Goal: Information Seeking & Learning: Learn about a topic

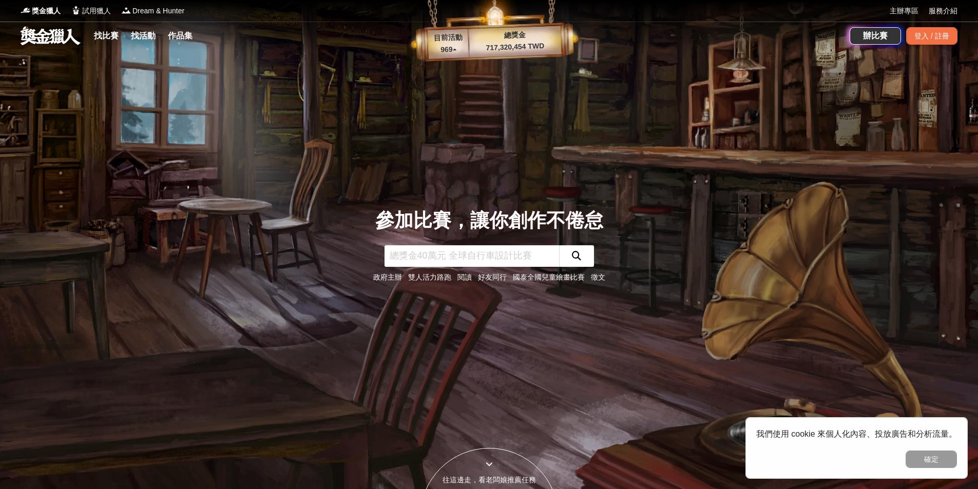
click at [914, 468] on div "我們使用 cookie 來個人化內容、投放廣告和分析流量。 確定" at bounding box center [856, 448] width 222 height 62
click at [106, 35] on link "找比賽" at bounding box center [106, 36] width 33 height 14
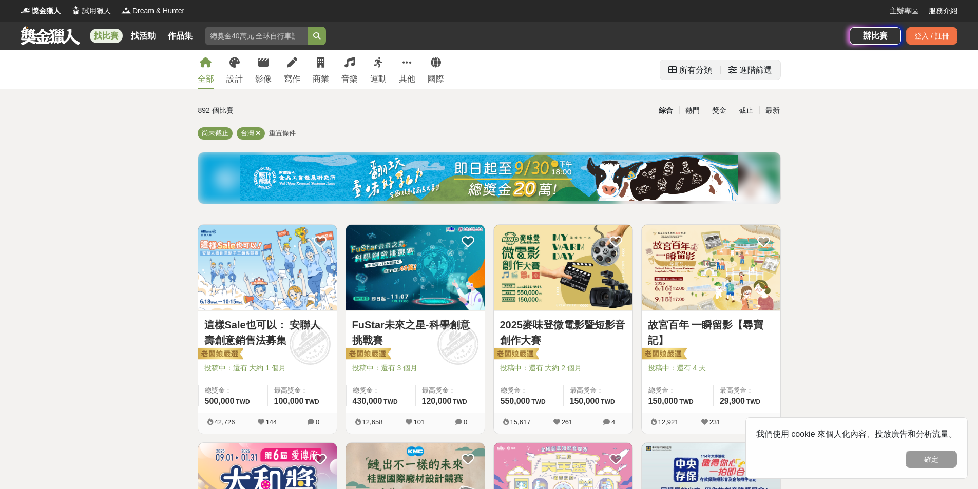
click at [746, 71] on div "進階篩選" at bounding box center [755, 70] width 33 height 21
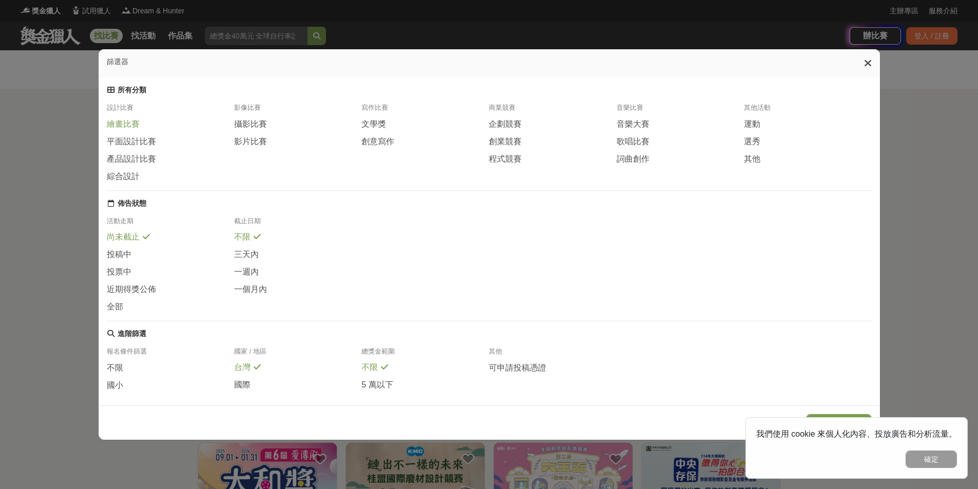
click at [110, 130] on span "繪畫比賽" at bounding box center [123, 124] width 33 height 11
click at [868, 65] on icon at bounding box center [868, 63] width 8 height 10
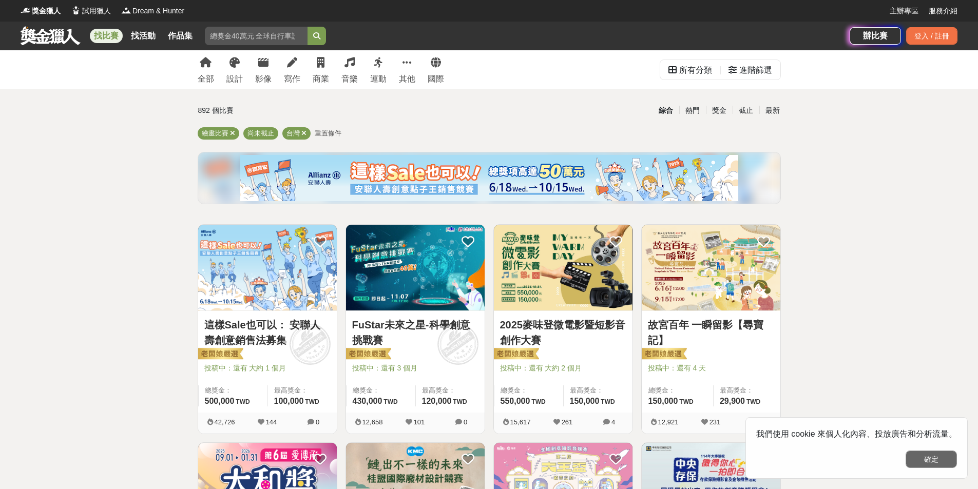
click at [915, 462] on button "確定" at bounding box center [930, 459] width 51 height 17
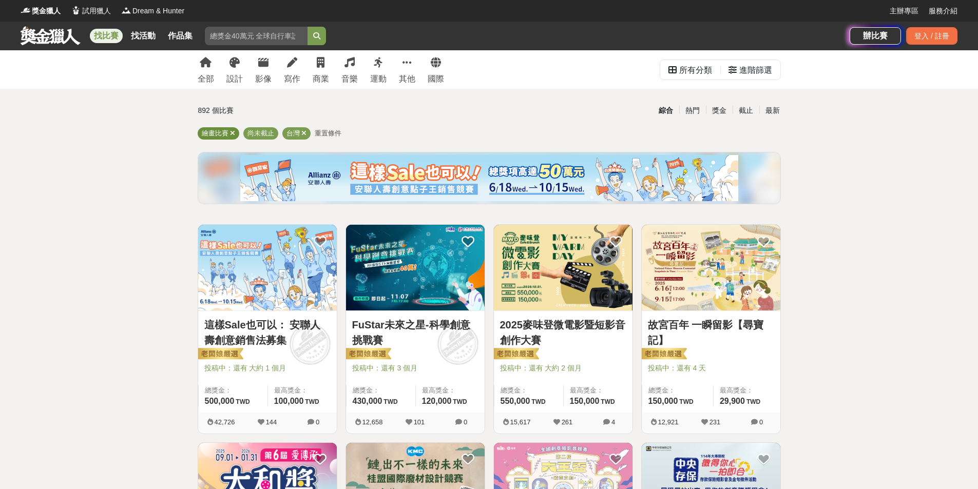
click at [229, 133] on div "繪畫比賽" at bounding box center [219, 133] width 42 height 12
click at [234, 133] on icon at bounding box center [232, 133] width 5 height 7
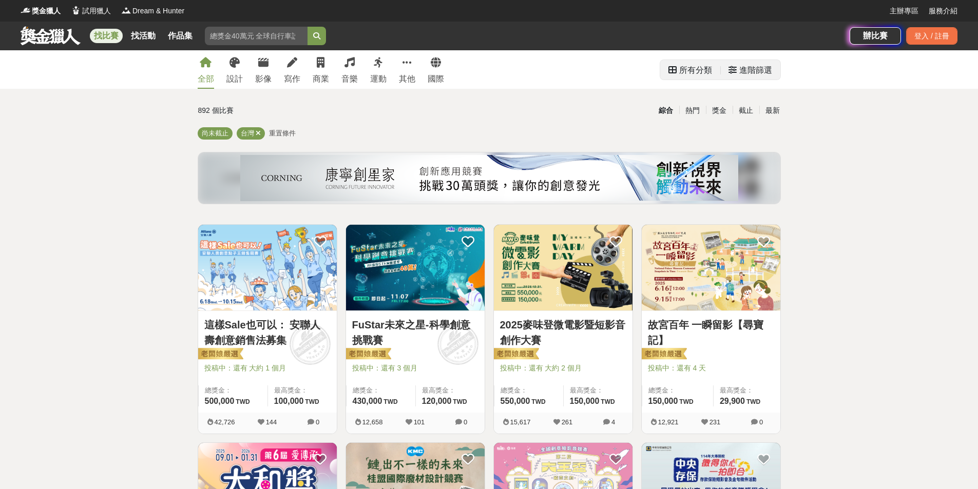
click at [701, 76] on div "所有分類" at bounding box center [695, 70] width 33 height 21
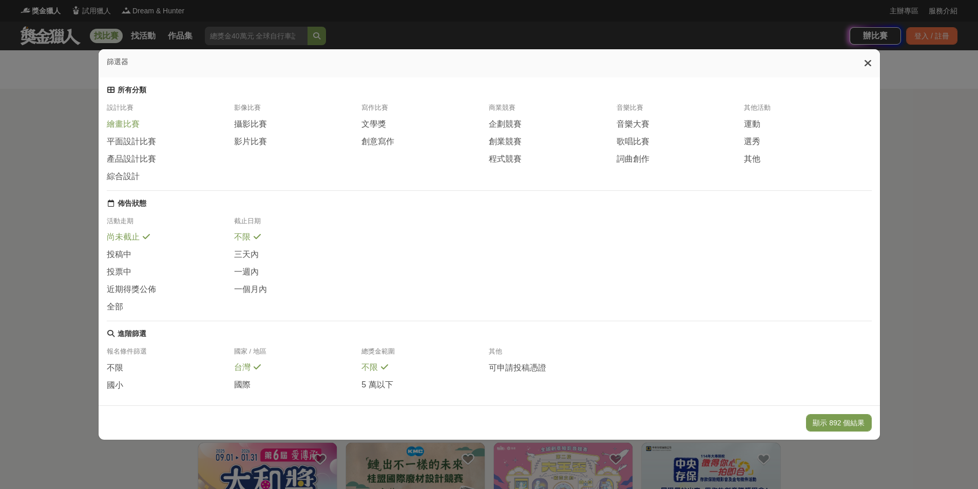
click at [119, 129] on span "繪畫比賽" at bounding box center [123, 124] width 33 height 11
click at [838, 428] on button "顯示 123 個結果" at bounding box center [838, 422] width 65 height 17
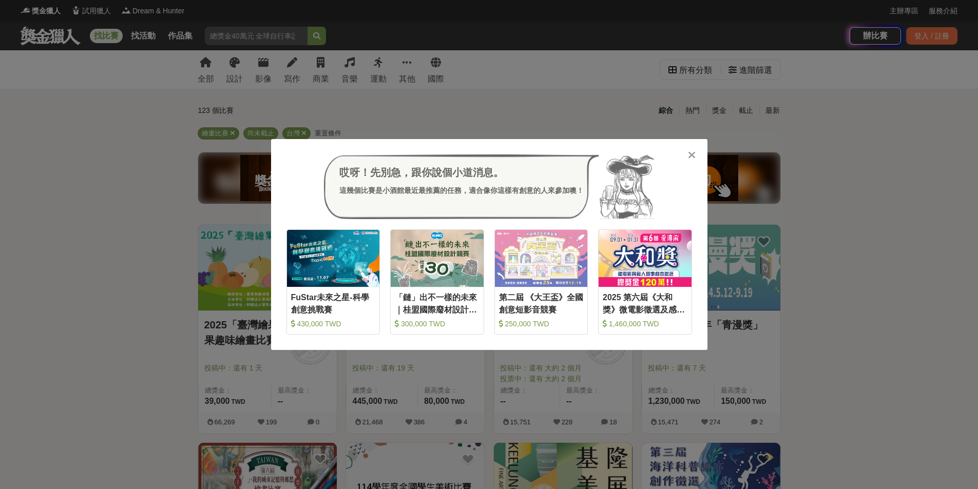
click at [693, 153] on icon at bounding box center [692, 155] width 8 height 10
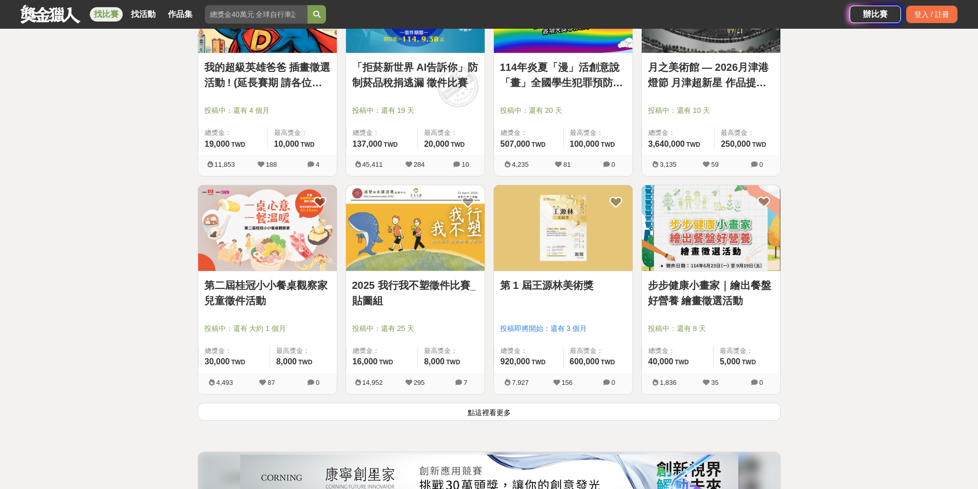
scroll to position [1180, 0]
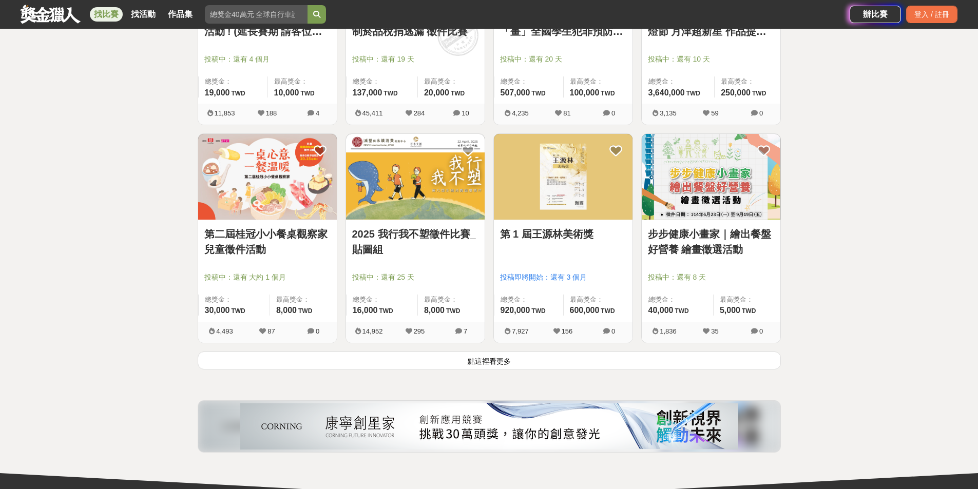
click at [493, 359] on button "點這裡看更多" at bounding box center [489, 361] width 583 height 18
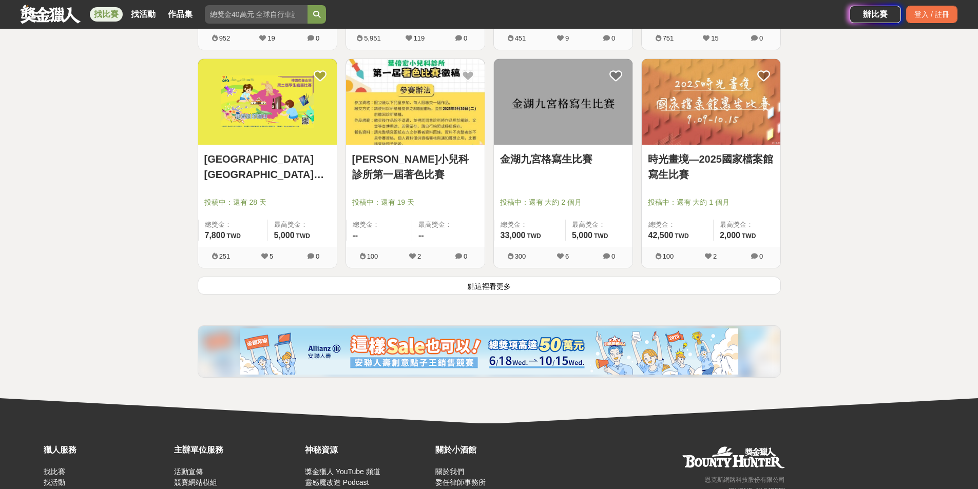
scroll to position [2566, 0]
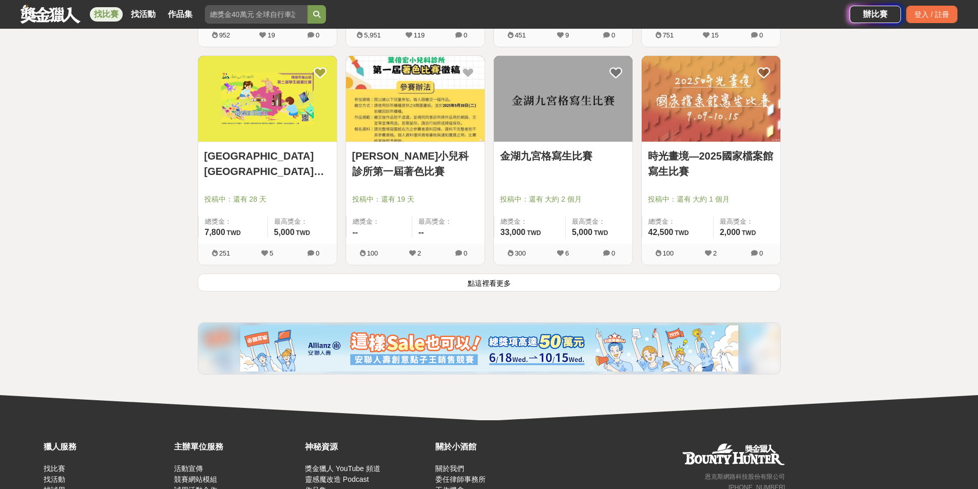
click at [480, 285] on button "點這裡看更多" at bounding box center [489, 283] width 583 height 18
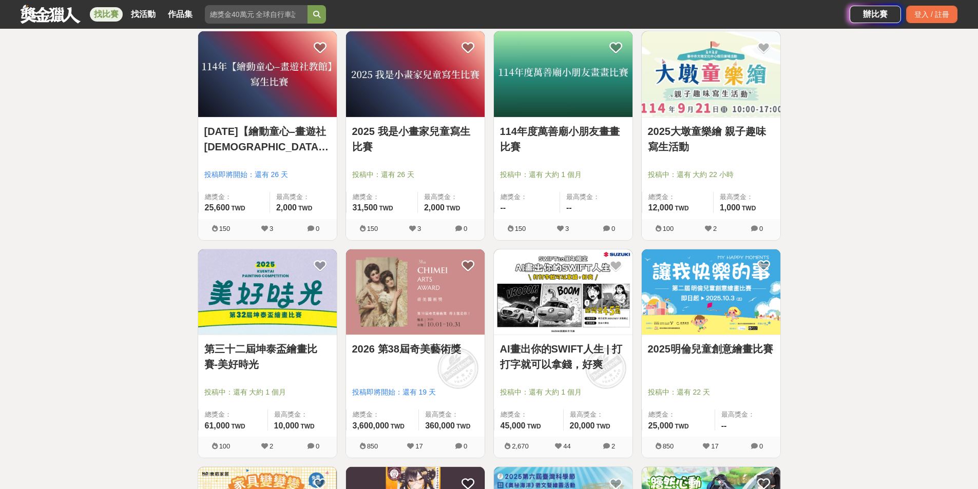
scroll to position [3285, 0]
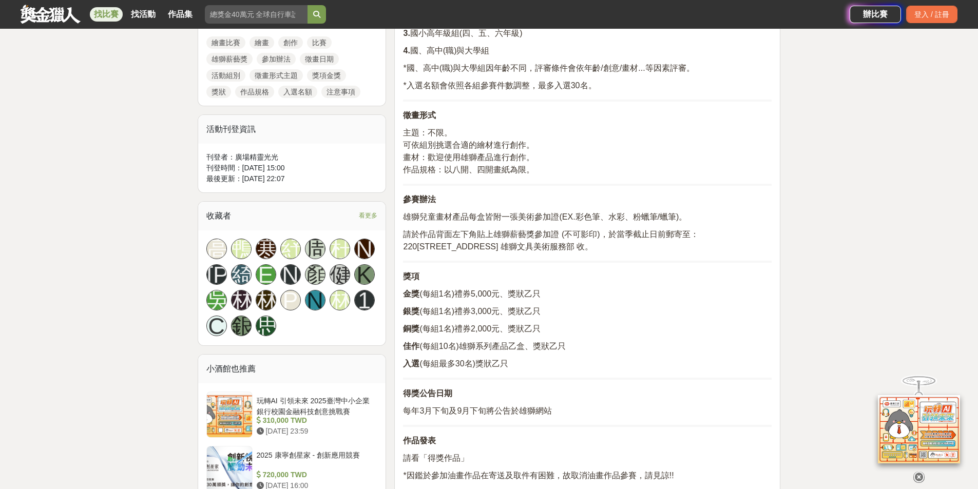
scroll to position [565, 0]
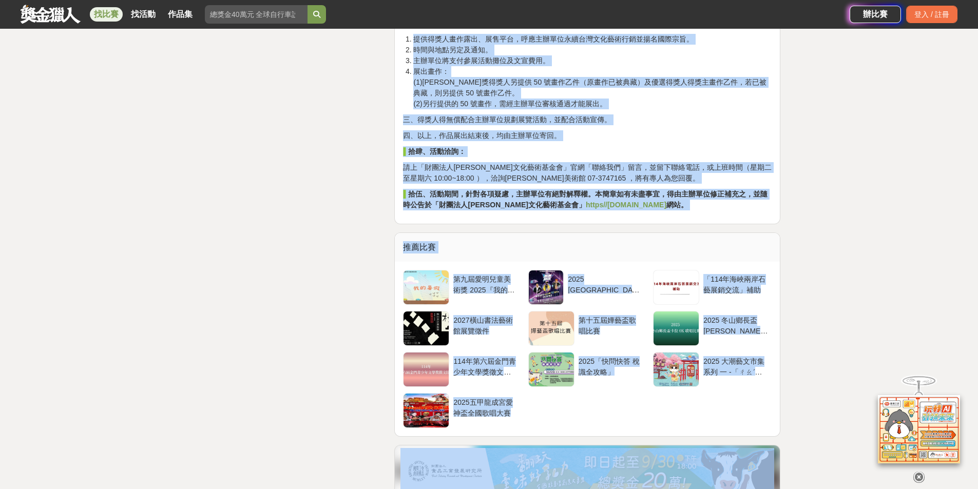
scroll to position [1549, 0]
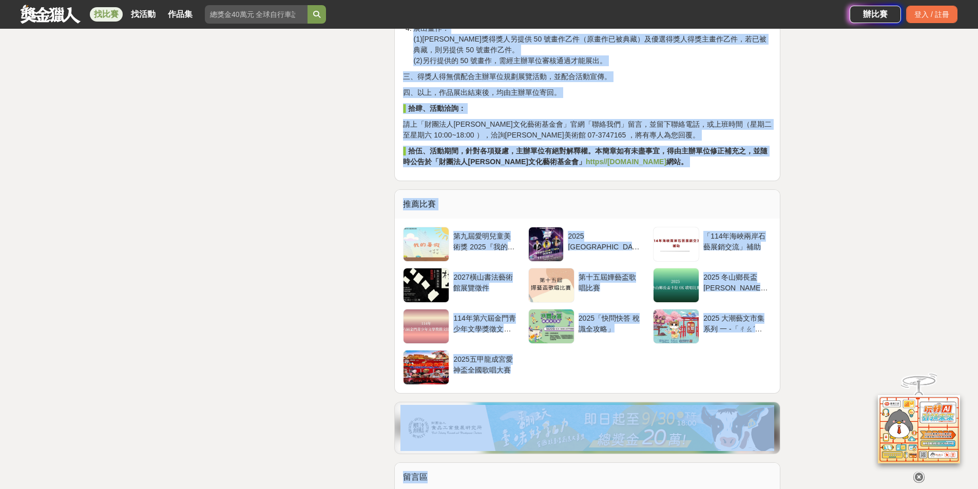
drag, startPoint x: 414, startPoint y: 204, endPoint x: 744, endPoint y: 146, distance: 335.1
copy div "第 1 屆王源林美術獎 「第 1 屆王源林美術獎」徵件辦法 出爐了 新獎項除了延續鼓勵創作的初衷，還將更專注於發掘台灣藝術人才，並致力於推動台灣文化藝術的國際…"
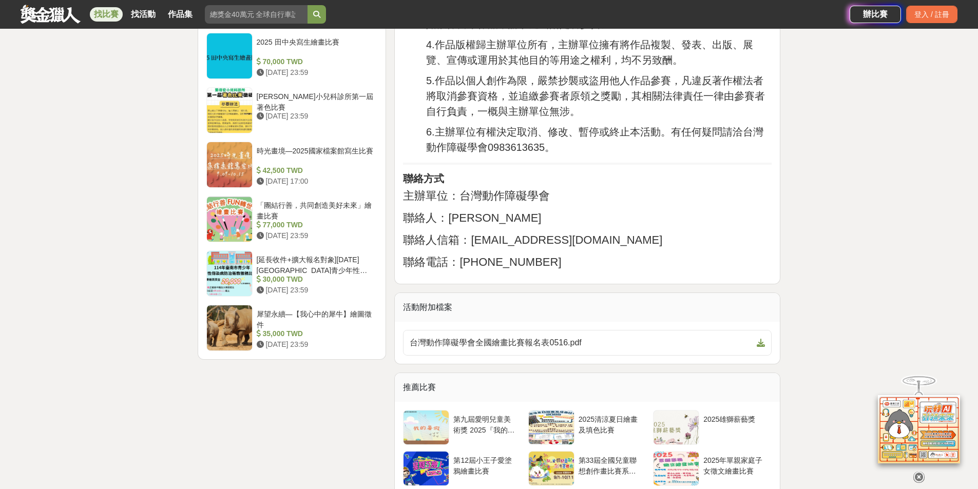
scroll to position [1180, 0]
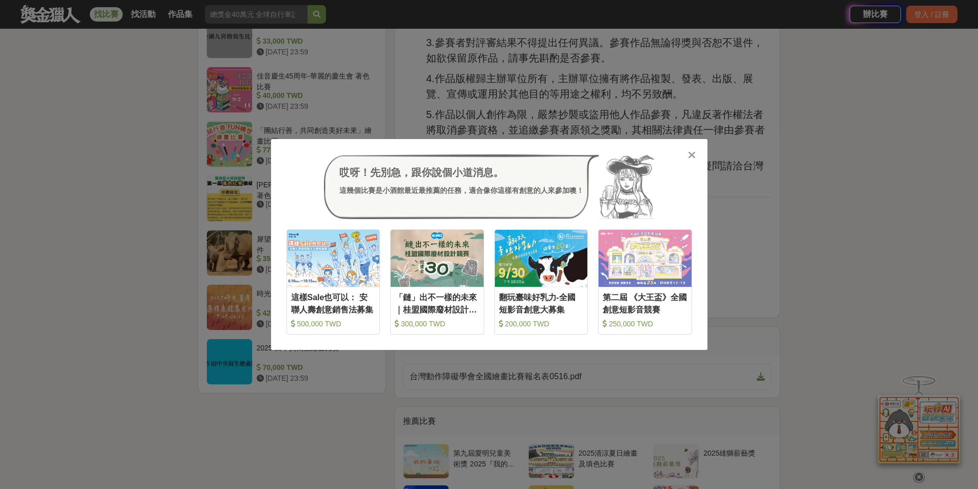
click at [692, 155] on icon at bounding box center [692, 155] width 8 height 10
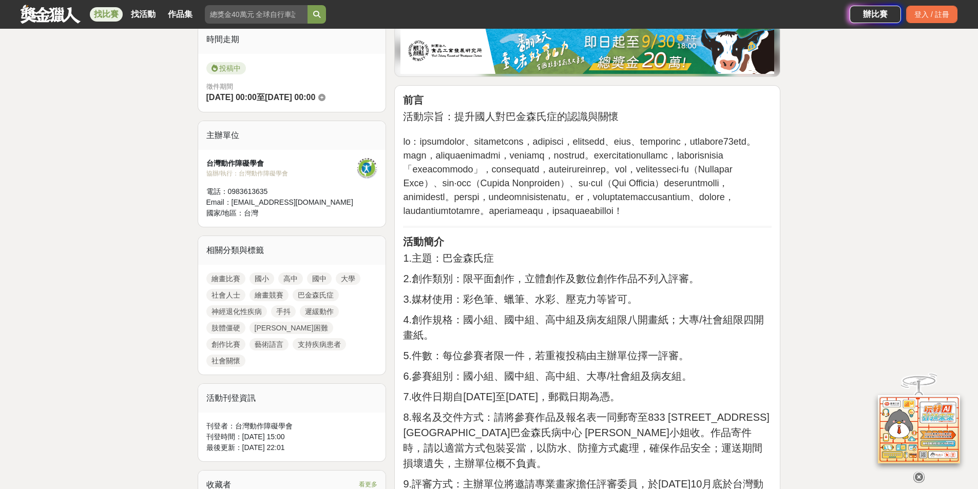
scroll to position [205, 0]
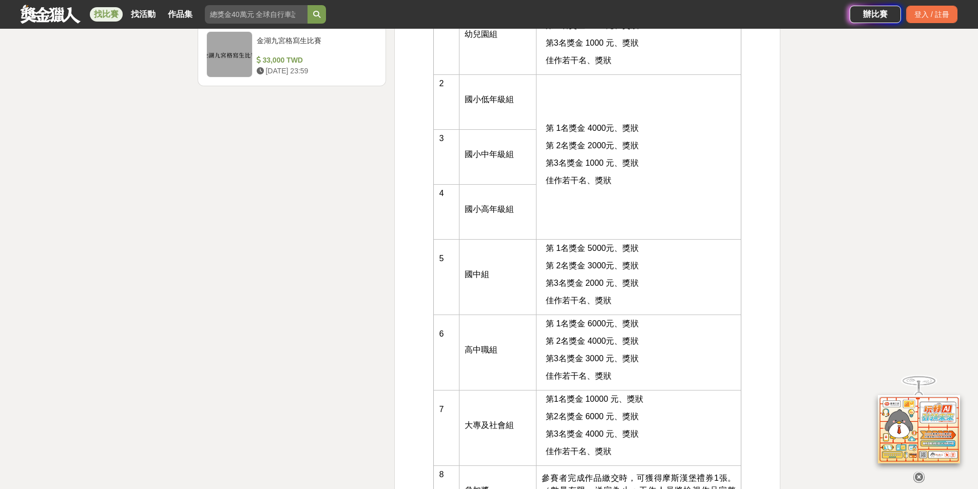
scroll to position [1488, 0]
